Goal: Transaction & Acquisition: Subscribe to service/newsletter

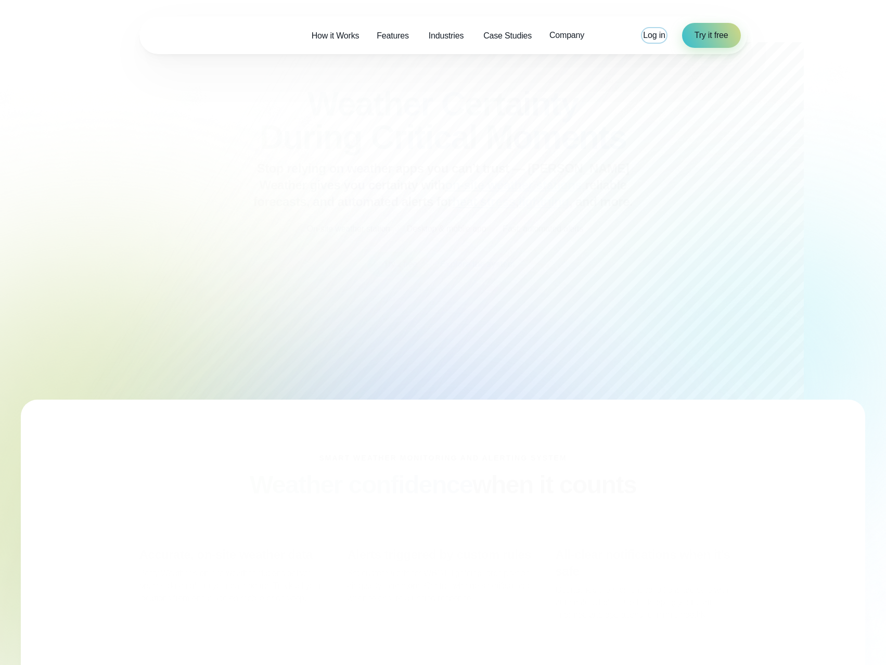
click at [653, 38] on span "Log in" at bounding box center [654, 35] width 22 height 9
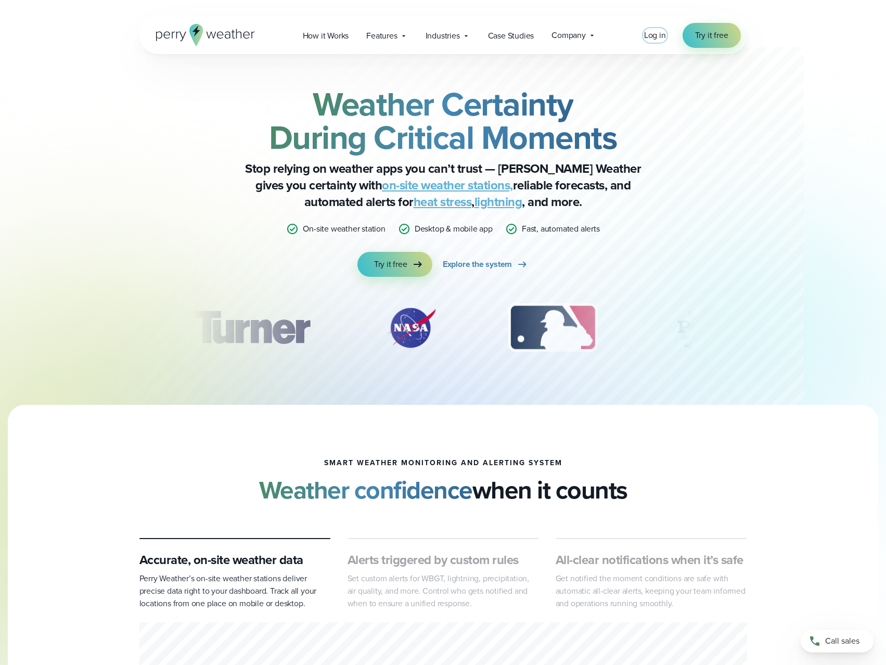
click at [655, 37] on span "Log in" at bounding box center [655, 35] width 22 height 12
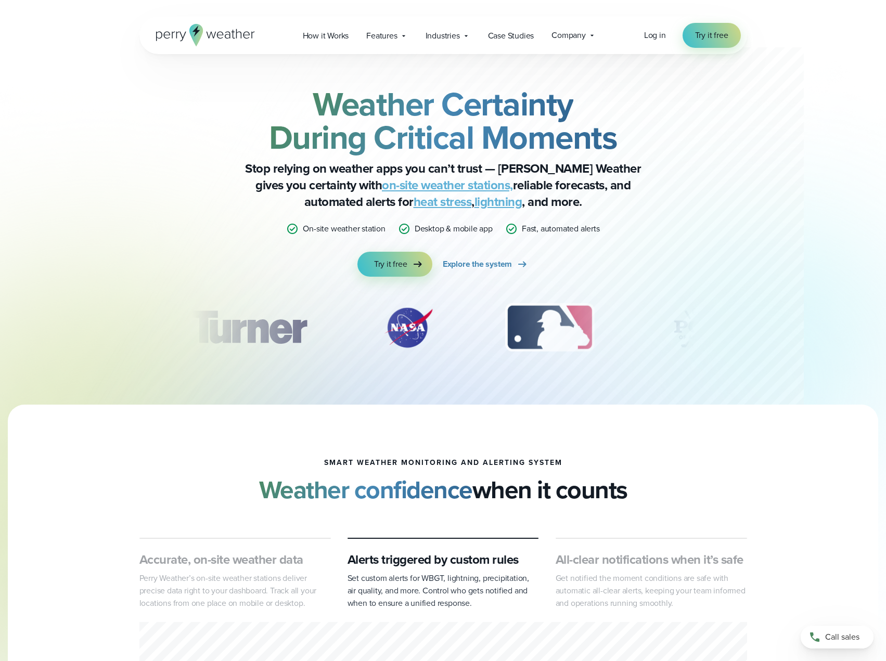
click at [445, 143] on strong "Weather Certainty During Critical Moments" at bounding box center [443, 121] width 348 height 82
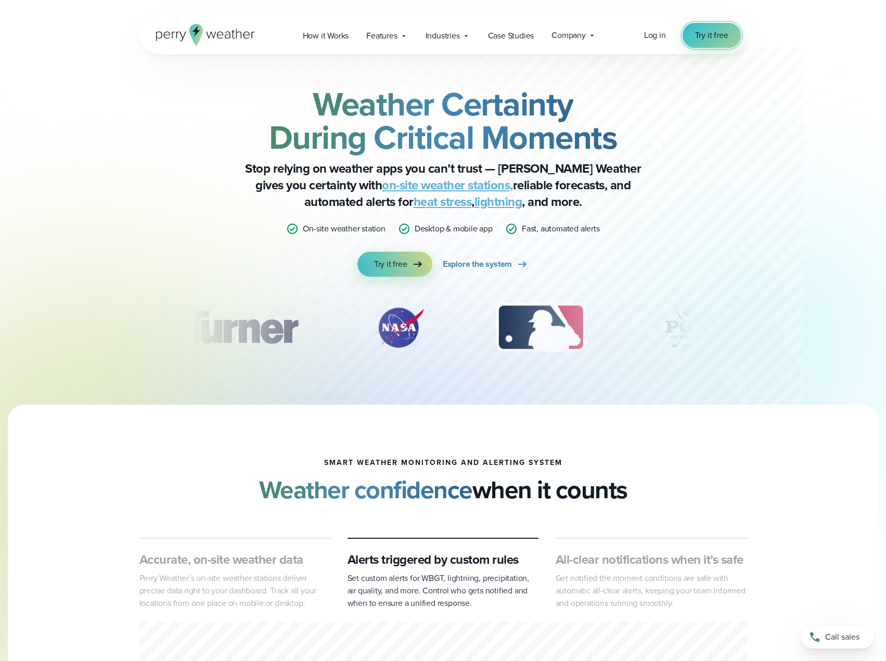
click at [708, 37] on span "Try it free" at bounding box center [711, 35] width 33 height 12
